Goal: Contribute content: Contribute content

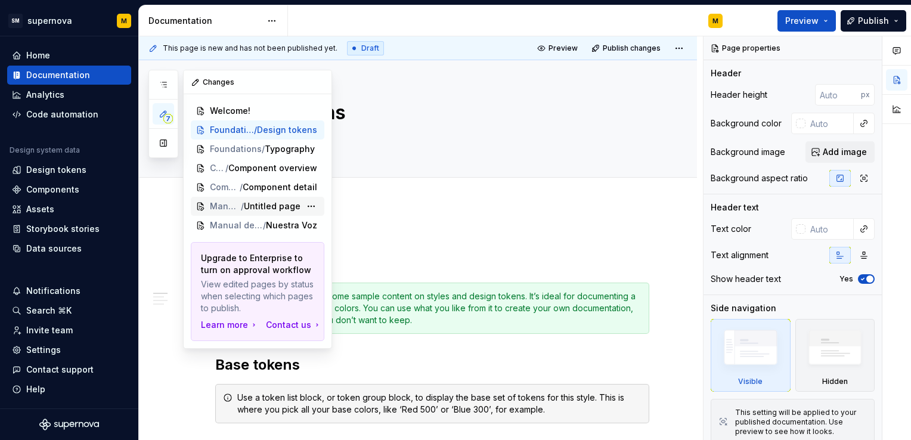
click at [236, 206] on span "Manual de Voz y Tono" at bounding box center [225, 206] width 31 height 12
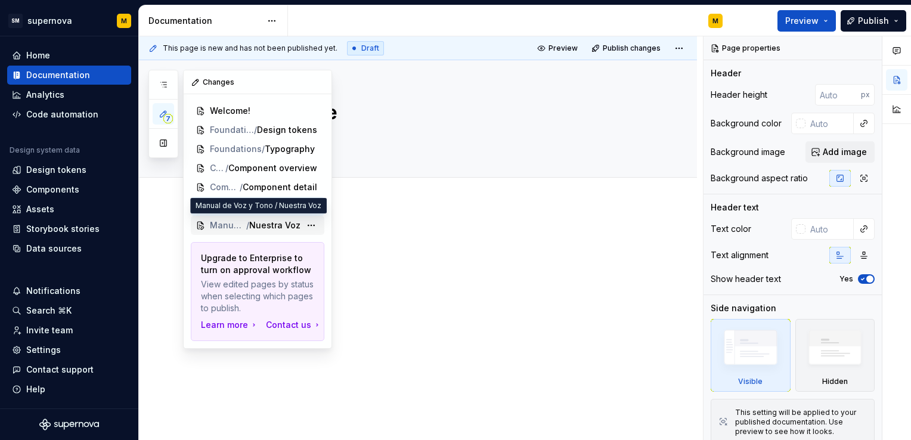
click at [293, 222] on span "Nuestra Voz" at bounding box center [274, 225] width 51 height 12
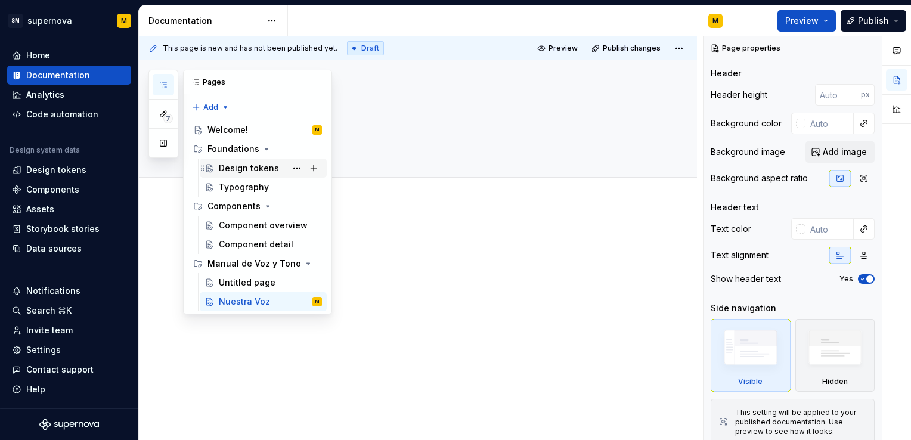
click at [237, 169] on div "Design tokens" at bounding box center [249, 168] width 60 height 12
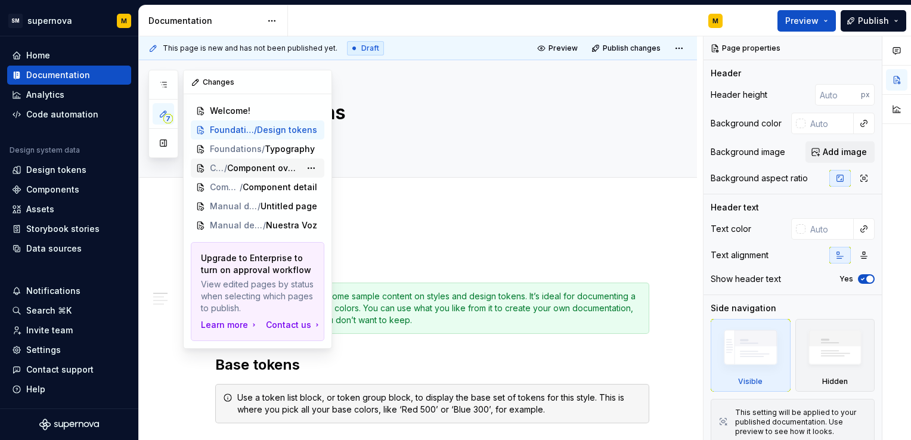
click at [235, 167] on span "Component overview" at bounding box center [263, 168] width 73 height 12
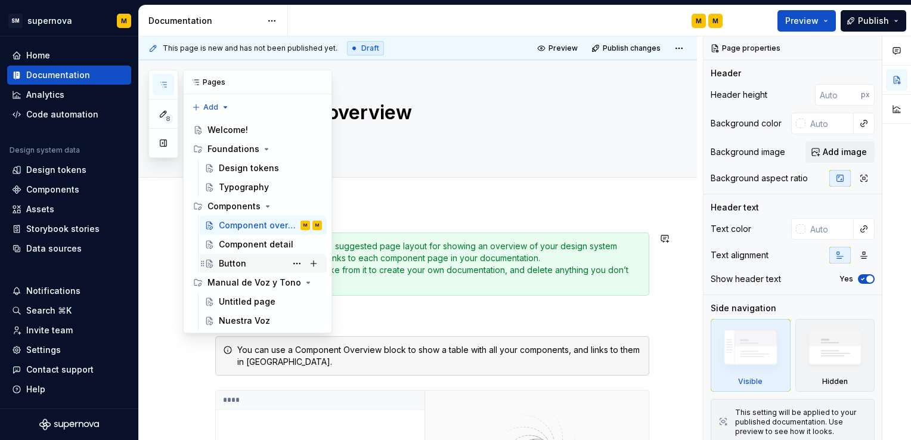
click at [266, 260] on div "Button" at bounding box center [270, 263] width 103 height 17
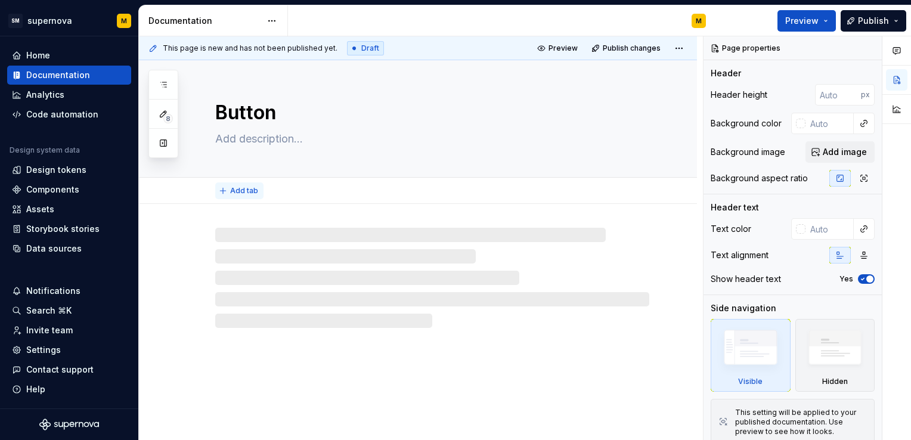
type textarea "*"
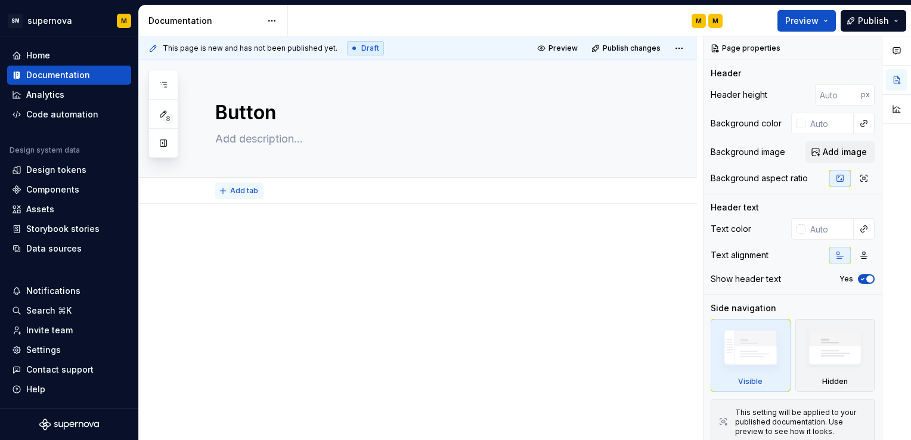
click at [238, 192] on span "Add tab" at bounding box center [244, 191] width 28 height 10
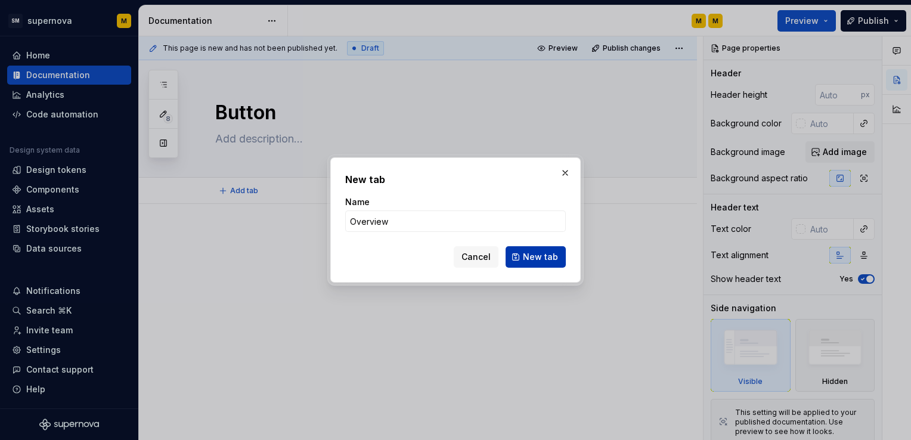
type input "Overview"
click at [532, 251] on span "New tab" at bounding box center [540, 257] width 35 height 12
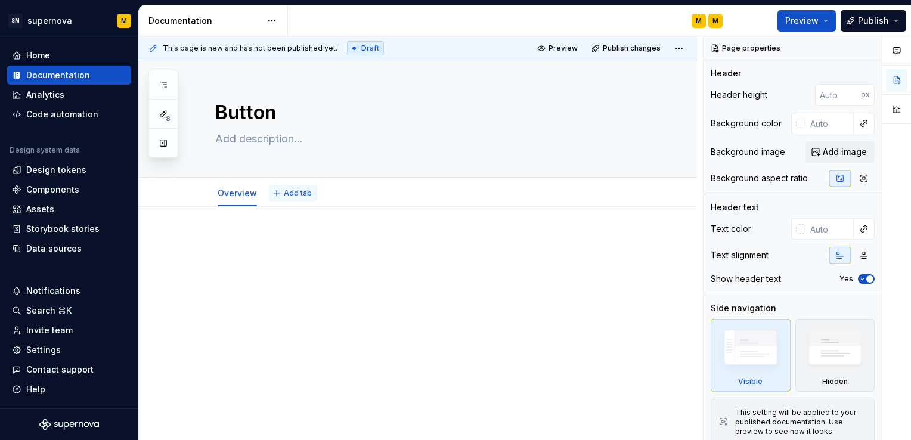
click at [284, 192] on span "Add tab" at bounding box center [298, 193] width 28 height 10
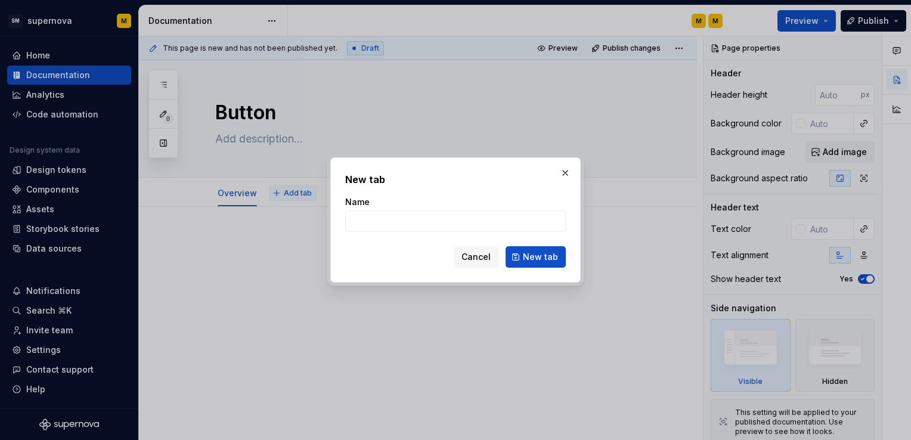
type textarea "*"
type input "Specs"
click at [553, 260] on span "New tab" at bounding box center [540, 257] width 35 height 12
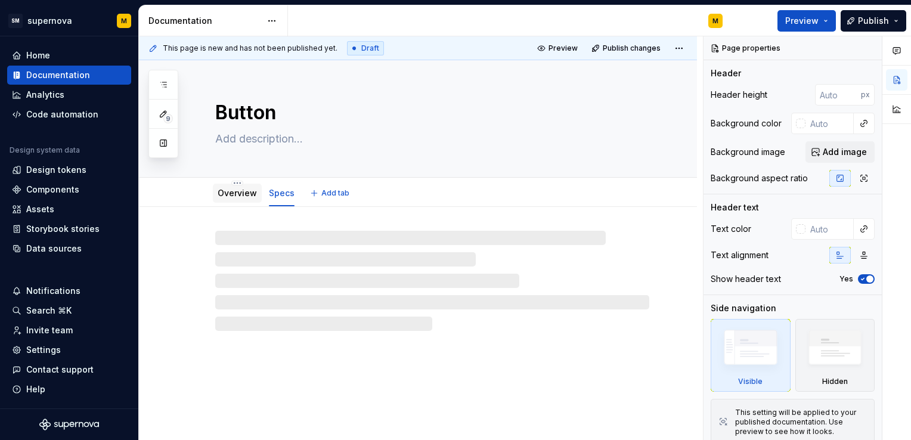
click at [230, 192] on link "Overview" at bounding box center [237, 193] width 39 height 10
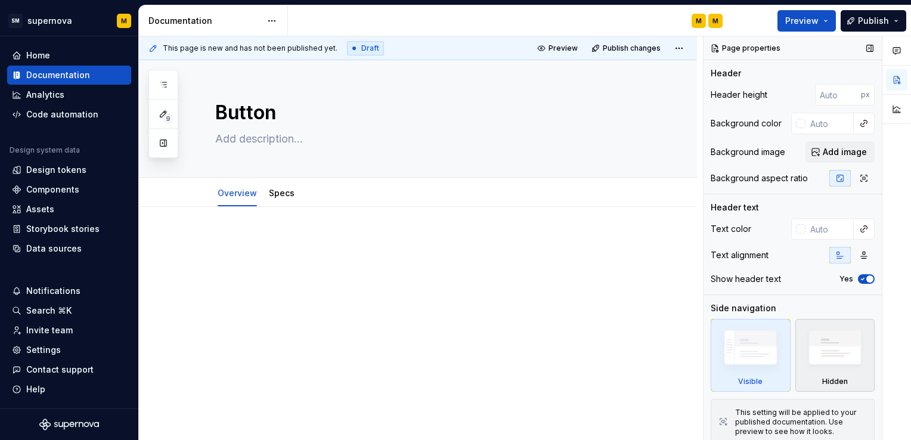
click at [819, 351] on img at bounding box center [834, 350] width 69 height 52
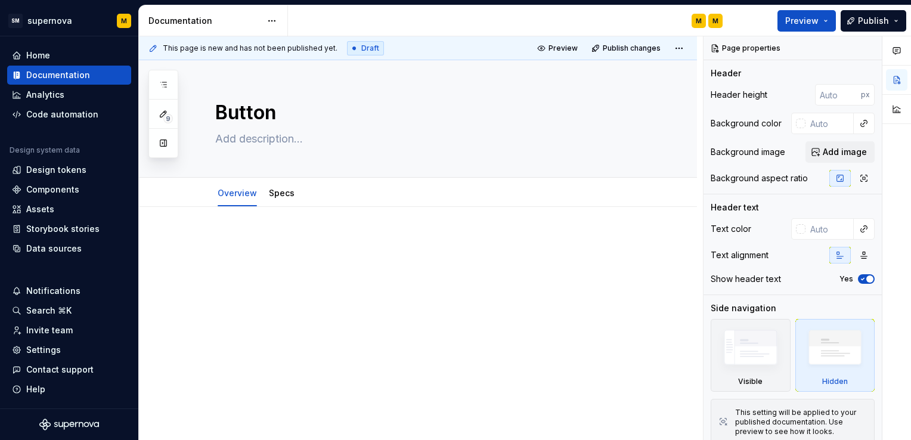
click at [303, 419] on div at bounding box center [418, 317] width 558 height 220
type textarea "*"
click at [310, 191] on button "Add tab" at bounding box center [330, 193] width 48 height 17
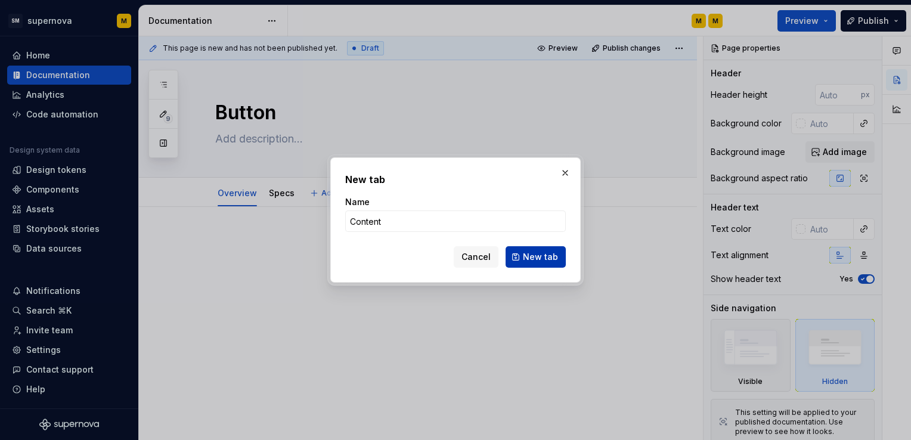
type input "Content"
click at [554, 261] on span "New tab" at bounding box center [540, 257] width 35 height 12
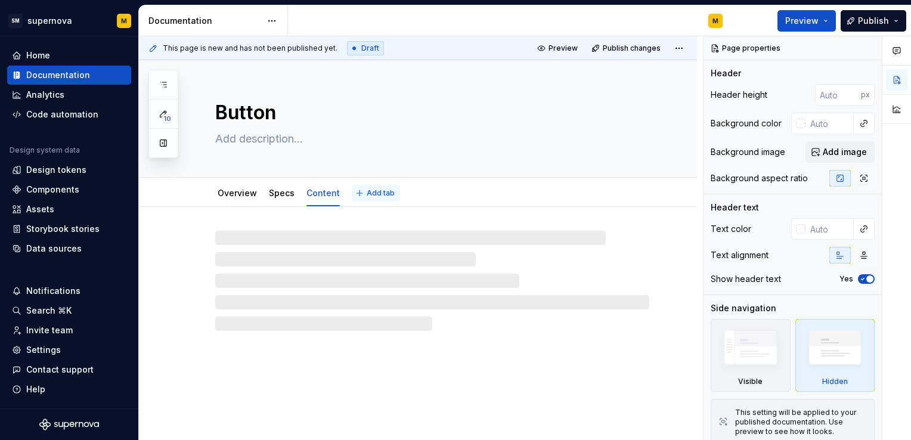
click at [367, 192] on span "Add tab" at bounding box center [381, 193] width 28 height 10
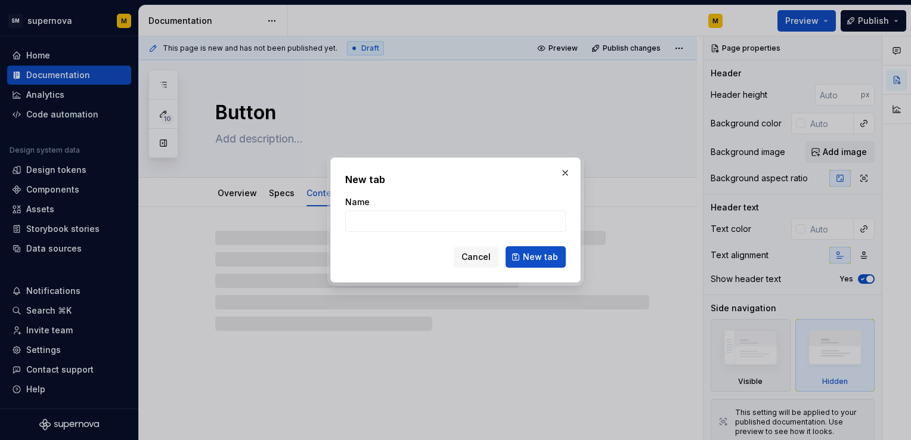
type textarea "*"
type input "Statu"
type textarea "*"
type input "Status"
type textarea "*"
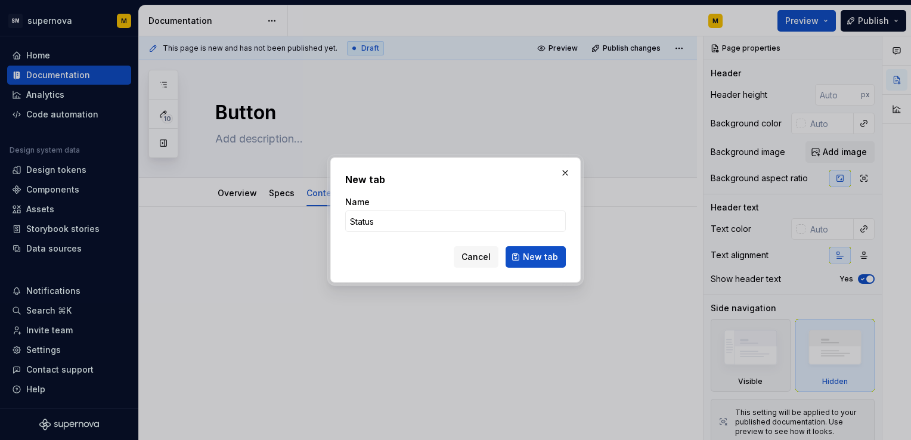
type input "Status"
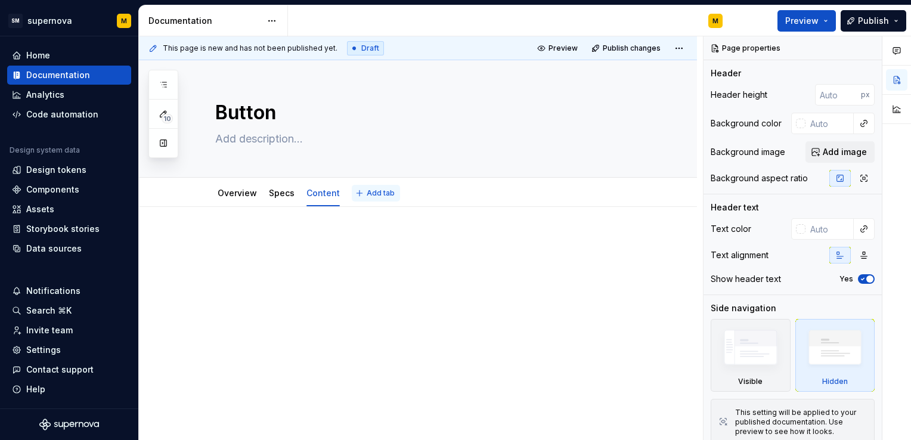
click at [359, 198] on button "Add tab" at bounding box center [376, 193] width 48 height 17
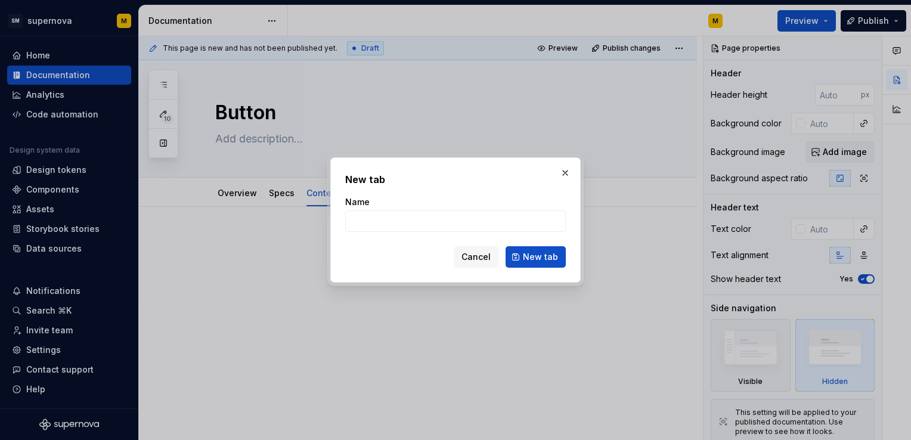
type textarea "*"
type input "Status & changelog"
click at [538, 256] on span "New tab" at bounding box center [540, 257] width 35 height 12
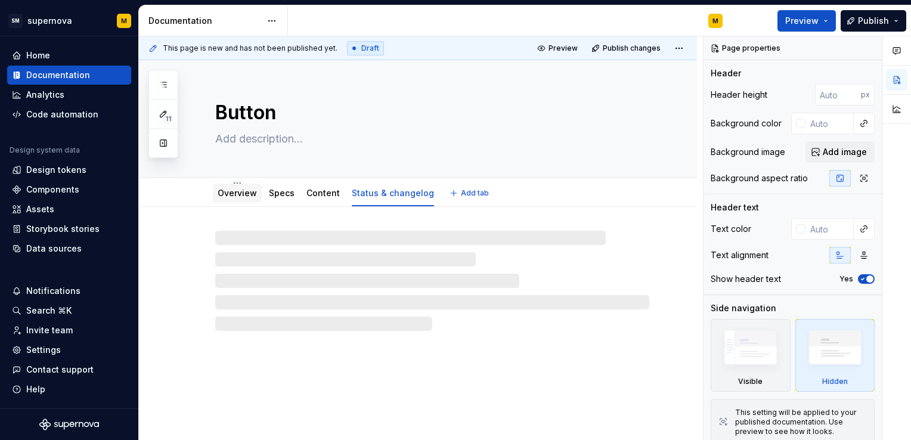
click at [222, 192] on link "Overview" at bounding box center [237, 193] width 39 height 10
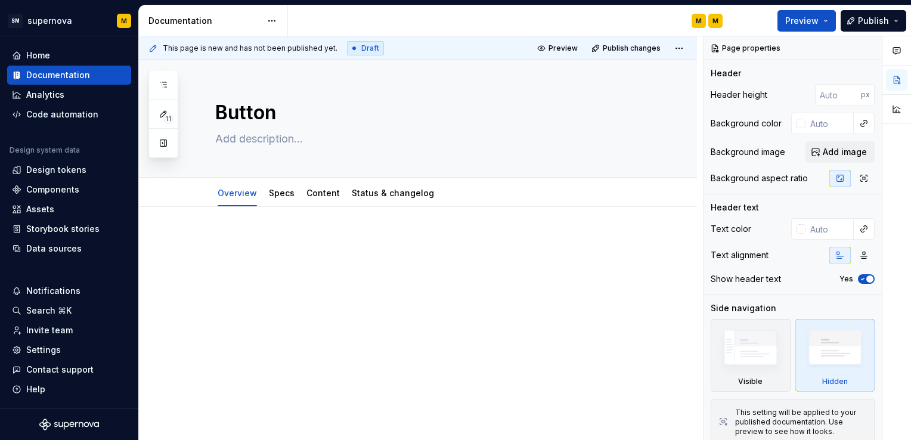
click at [596, 393] on div at bounding box center [418, 317] width 558 height 220
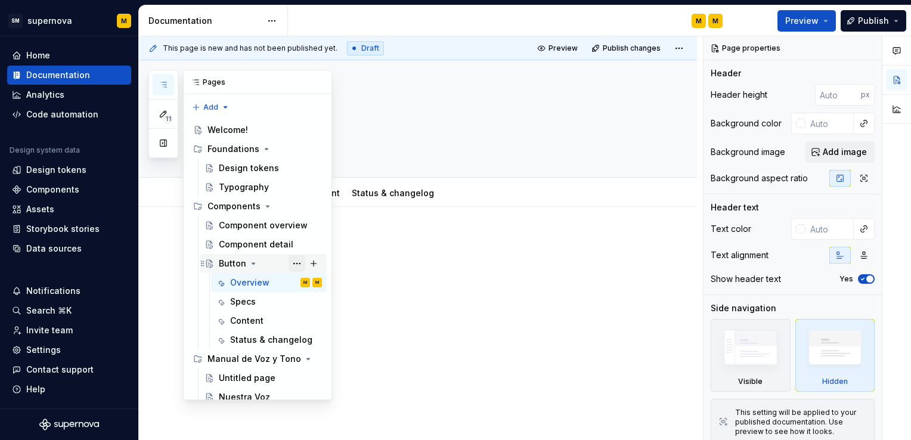
click at [290, 261] on button "Page tree" at bounding box center [296, 263] width 17 height 17
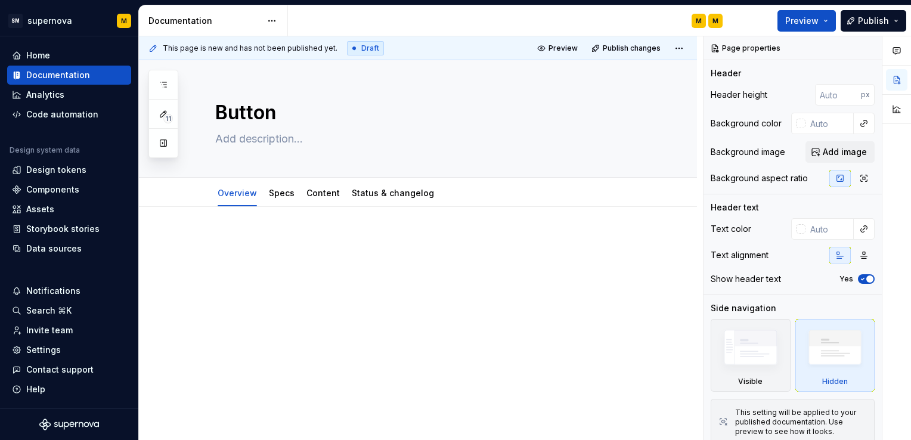
click at [384, 237] on html "SM supernova M Home Documentation Analytics Code automation Design system data …" at bounding box center [455, 220] width 911 height 440
type textarea "*"
